Goal: Book appointment/travel/reservation

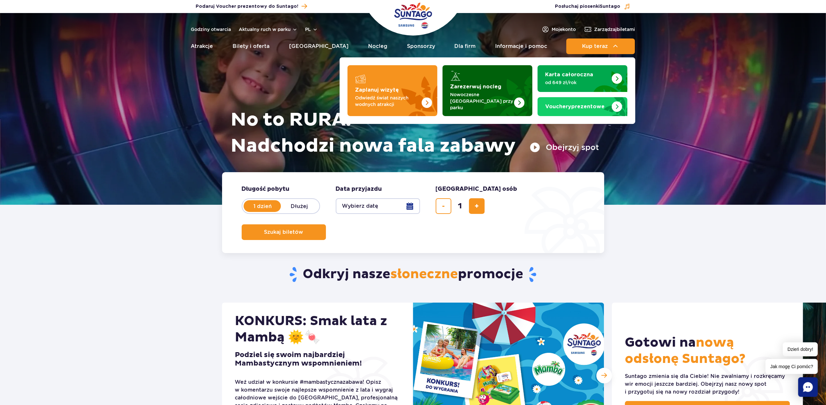
click at [471, 88] on strong "Zarezerwuj nocleg" at bounding box center [475, 86] width 51 height 5
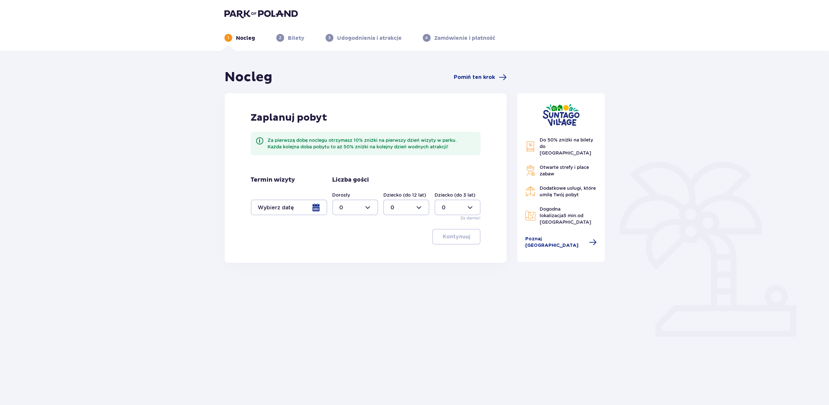
click at [264, 210] on div at bounding box center [289, 208] width 76 height 16
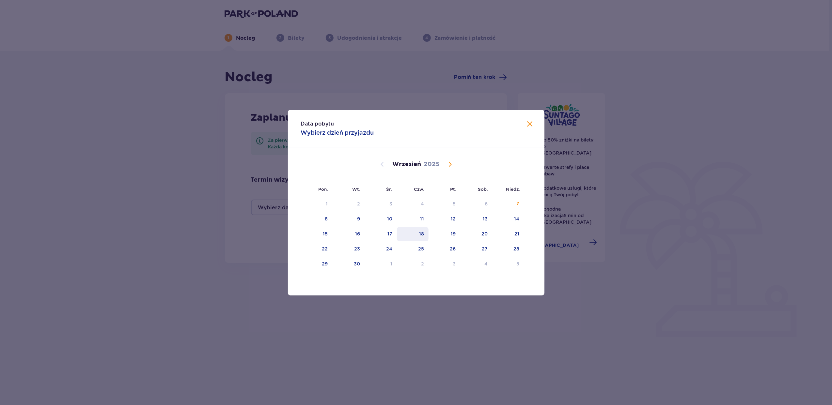
click at [421, 234] on div "18" at bounding box center [421, 234] width 5 height 7
click at [476, 233] on div "20" at bounding box center [476, 234] width 32 height 14
type input "18.09.25 - 20.09.25"
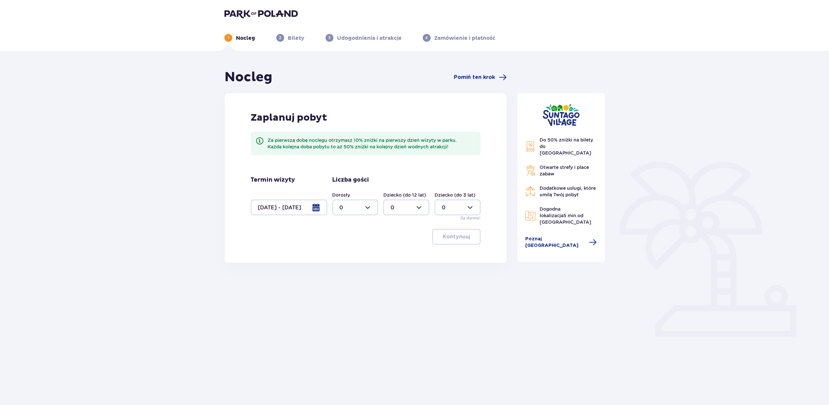
click at [352, 208] on div at bounding box center [356, 208] width 46 height 16
click at [350, 252] on div "2" at bounding box center [356, 254] width 32 height 7
click at [354, 212] on div at bounding box center [356, 208] width 46 height 16
click at [351, 265] on div "3" at bounding box center [356, 268] width 32 height 7
type input "3"
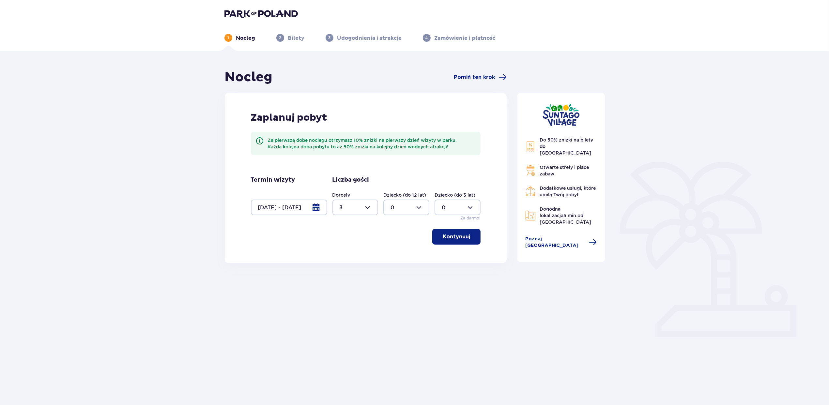
click at [396, 211] on div at bounding box center [407, 208] width 46 height 16
click at [401, 240] on div "1" at bounding box center [407, 241] width 32 height 7
type input "1"
click at [453, 237] on p "Kontynuuj" at bounding box center [456, 236] width 27 height 7
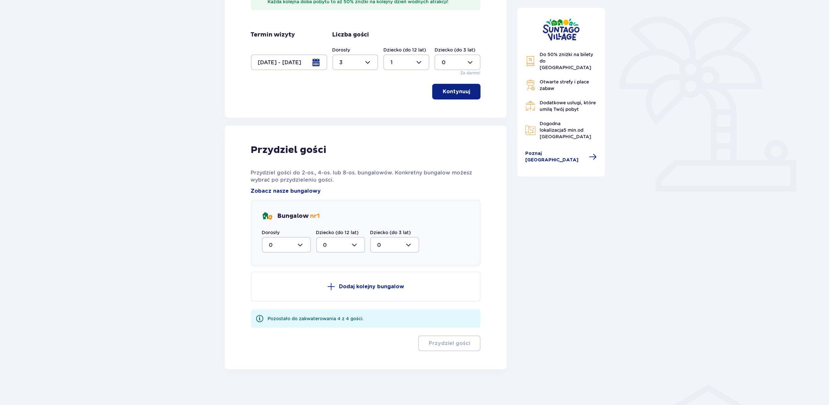
scroll to position [148, 0]
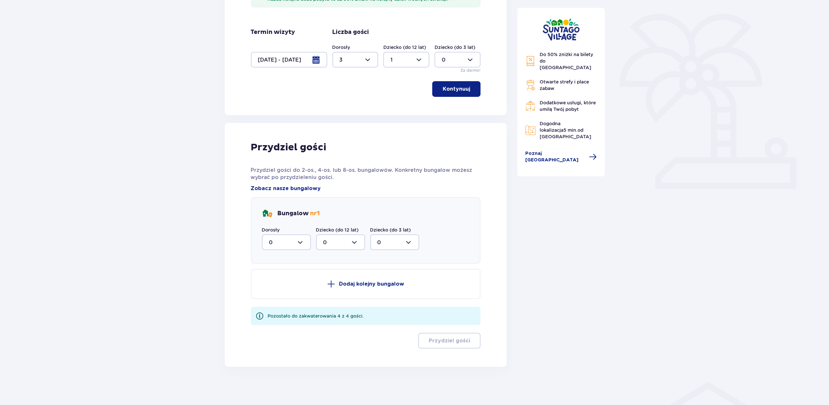
click at [282, 241] on div at bounding box center [286, 243] width 49 height 16
click at [281, 297] on span "3" at bounding box center [287, 304] width 48 height 14
type input "3"
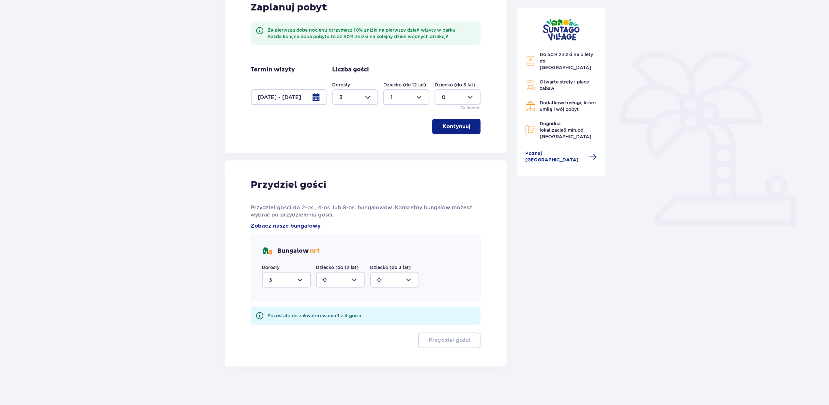
click at [334, 279] on div at bounding box center [340, 280] width 49 height 16
click at [338, 312] on div "1" at bounding box center [340, 313] width 35 height 7
type input "1"
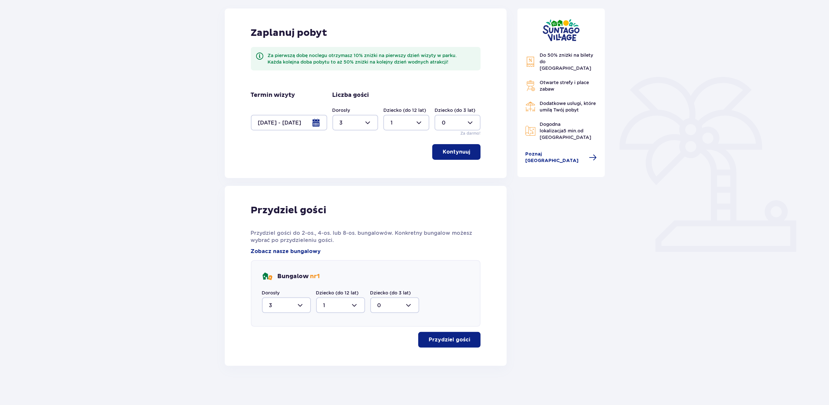
scroll to position [84, 0]
click at [455, 339] on p "Przydziel gości" at bounding box center [449, 340] width 41 height 7
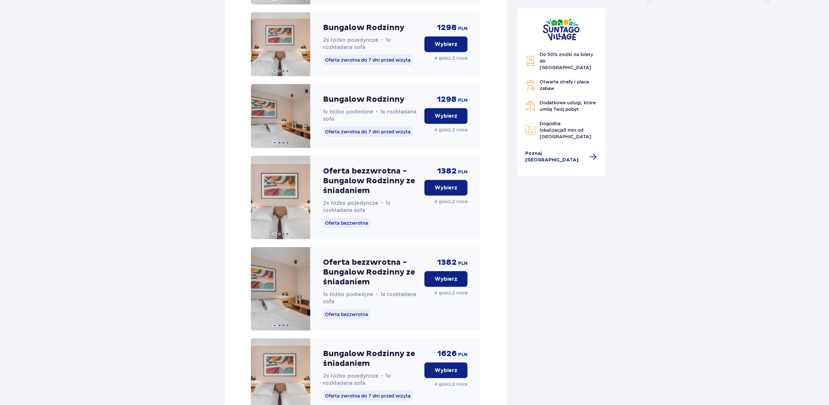
scroll to position [712, 0]
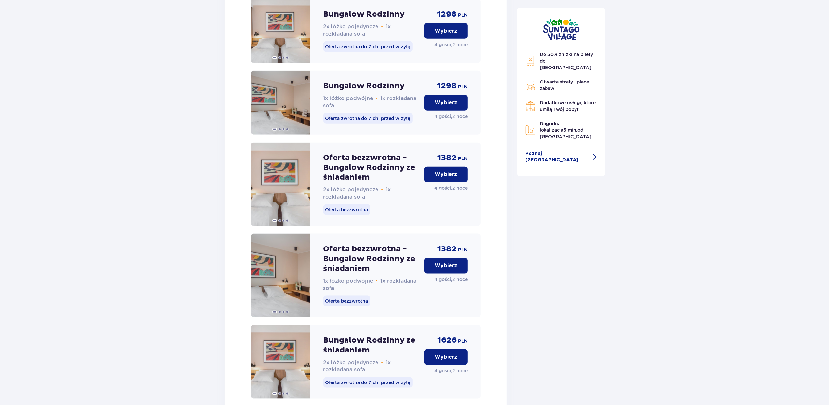
click at [470, 165] on div "Oferta bezzwrotna - Bungalow Rodzinny ze śniadaniem 2x łóżko pojedyncze • 1x ro…" at bounding box center [366, 185] width 230 height 84
drag, startPoint x: 464, startPoint y: 165, endPoint x: 437, endPoint y: 164, distance: 27.1
click at [437, 164] on div "Oferta bezzwrotna - Bungalow Rodzinny ze śniadaniem 2x łóżko pojedyncze • 1x ro…" at bounding box center [366, 185] width 230 height 84
drag, startPoint x: 437, startPoint y: 164, endPoint x: 471, endPoint y: 93, distance: 78.3
click at [471, 93] on div "Bungalow Rodzinny 1x łóżko podwójne • 1x rozkładana sofa Oferta zwrotna do 7 dn…" at bounding box center [366, 103] width 230 height 64
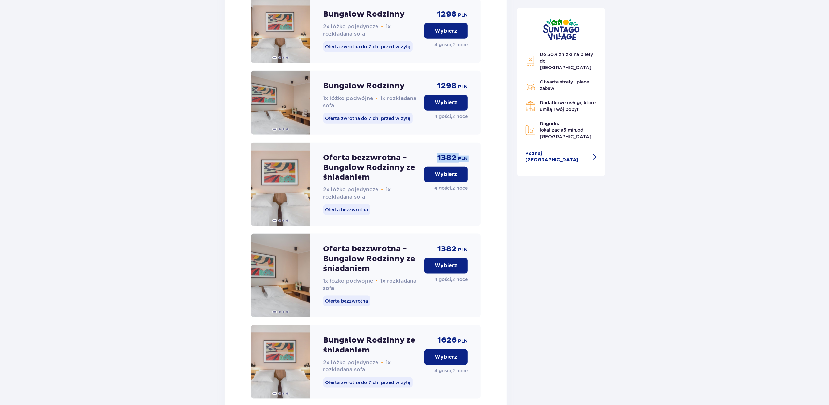
click at [471, 93] on div "Bungalow Rodzinny 1x łóżko podwójne • 1x rozkładana sofa Oferta zwrotna do 7 dn…" at bounding box center [366, 103] width 230 height 64
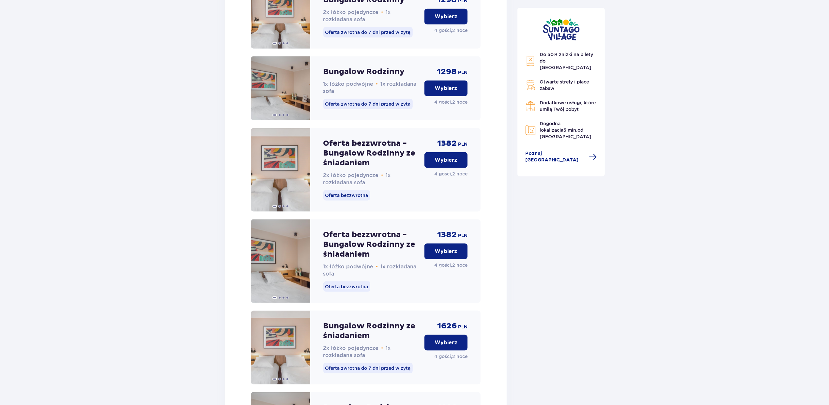
scroll to position [799, 0]
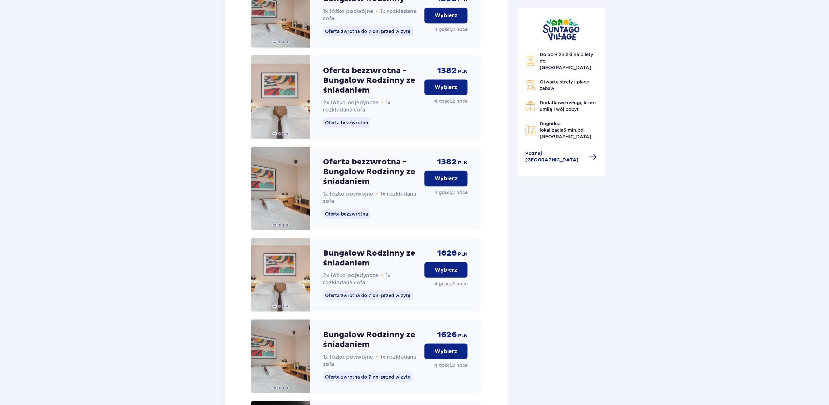
click at [475, 172] on div "Oferta bezzwrotna - Bungalow Rodzinny ze śniadaniem 1x łóżko podwójne • 1x rozk…" at bounding box center [366, 189] width 230 height 84
drag, startPoint x: 475, startPoint y: 172, endPoint x: 440, endPoint y: 169, distance: 34.7
click at [440, 169] on div "Oferta bezzwrotna - Bungalow Rodzinny ze śniadaniem 1x łóżko podwójne • 1x rozk…" at bounding box center [366, 189] width 230 height 84
click at [444, 134] on div "1382 PLN Wybierz 4 gości , 2 noce" at bounding box center [446, 97] width 43 height 84
drag, startPoint x: 470, startPoint y: 172, endPoint x: 431, endPoint y: 171, distance: 39.5
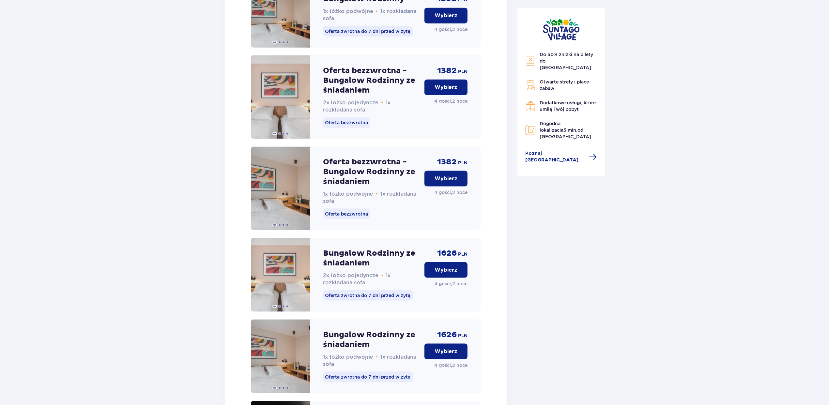
click at [431, 171] on div "Oferta bezzwrotna - Bungalow Rodzinny ze śniadaniem 1x łóżko podwójne • 1x rozk…" at bounding box center [366, 189] width 230 height 84
